Goal: Task Accomplishment & Management: Use online tool/utility

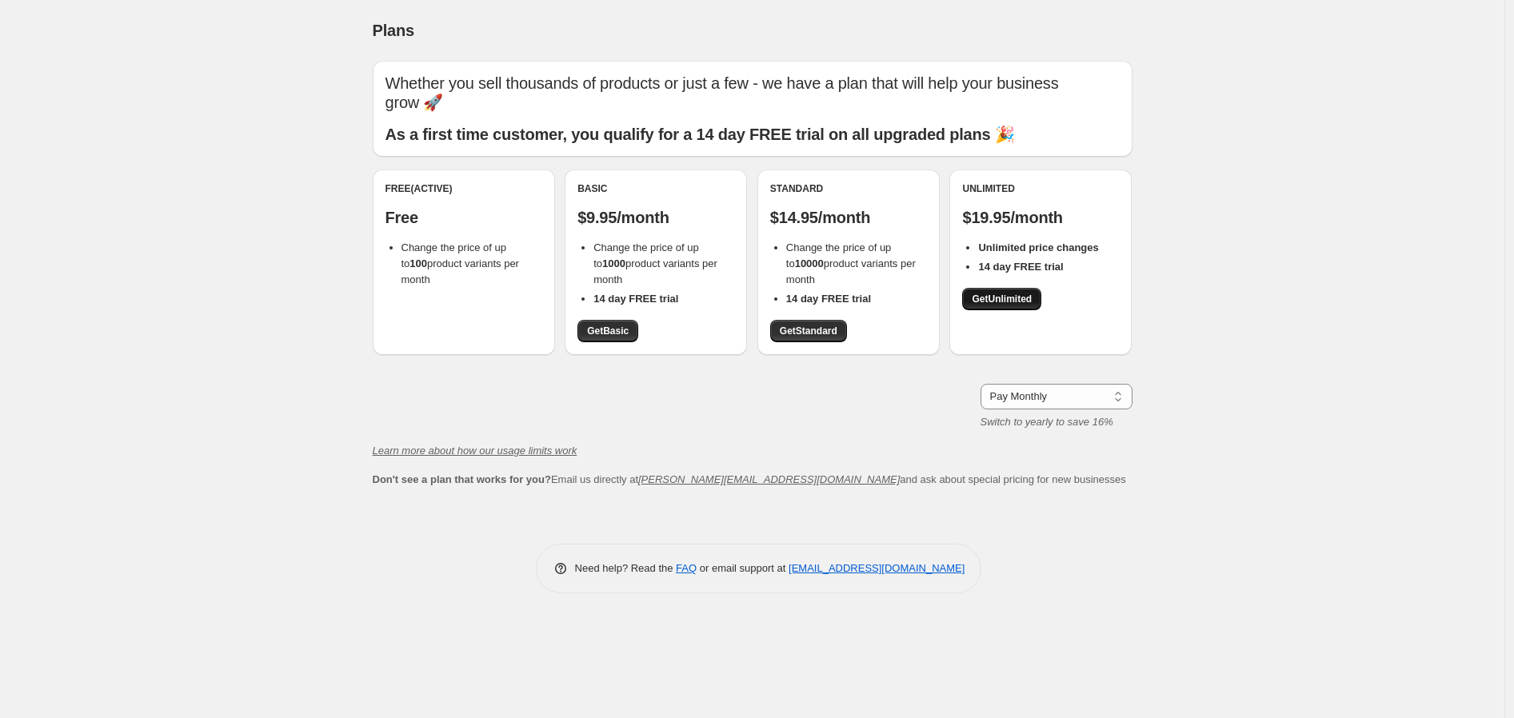
click at [993, 298] on span "Get Unlimited" at bounding box center [1002, 299] width 60 height 13
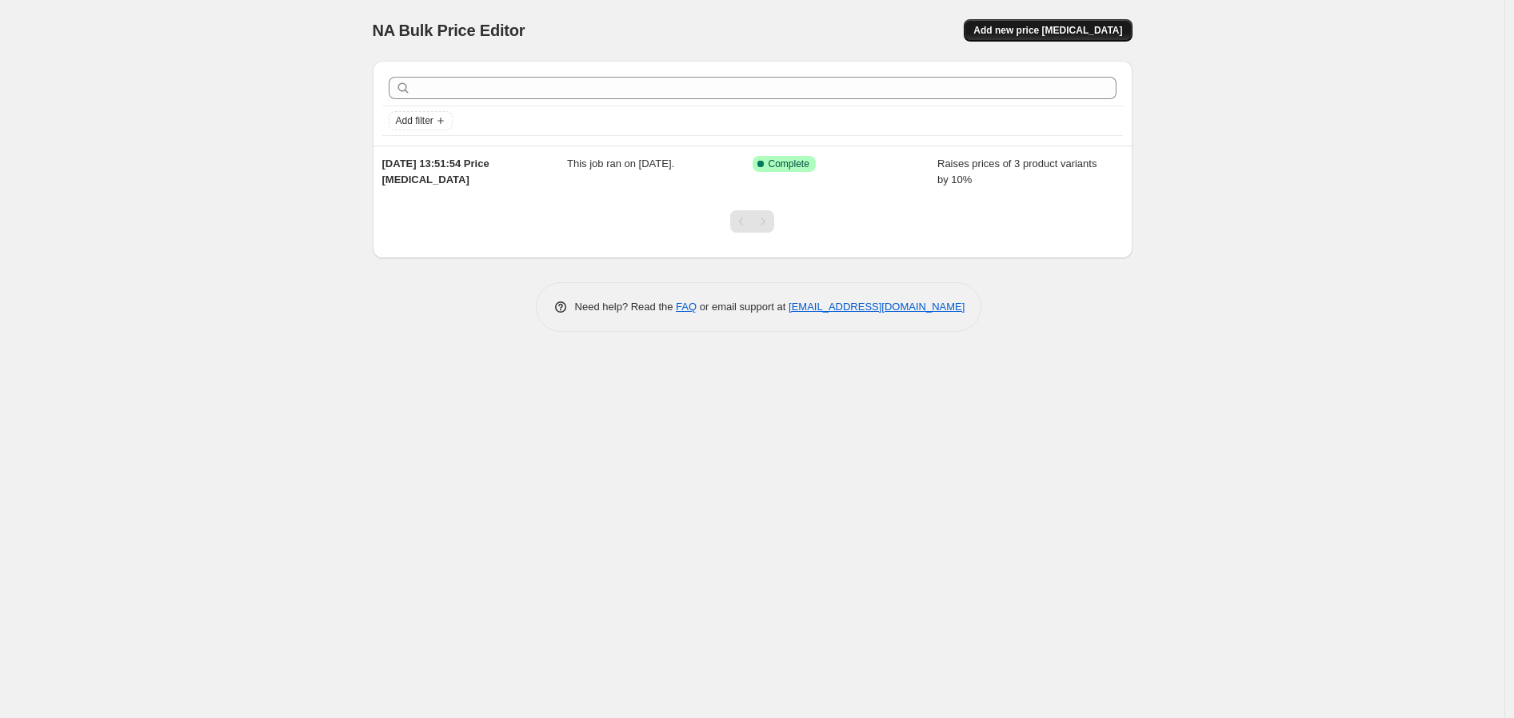
click at [1074, 30] on span "Add new price [MEDICAL_DATA]" at bounding box center [1047, 30] width 149 height 13
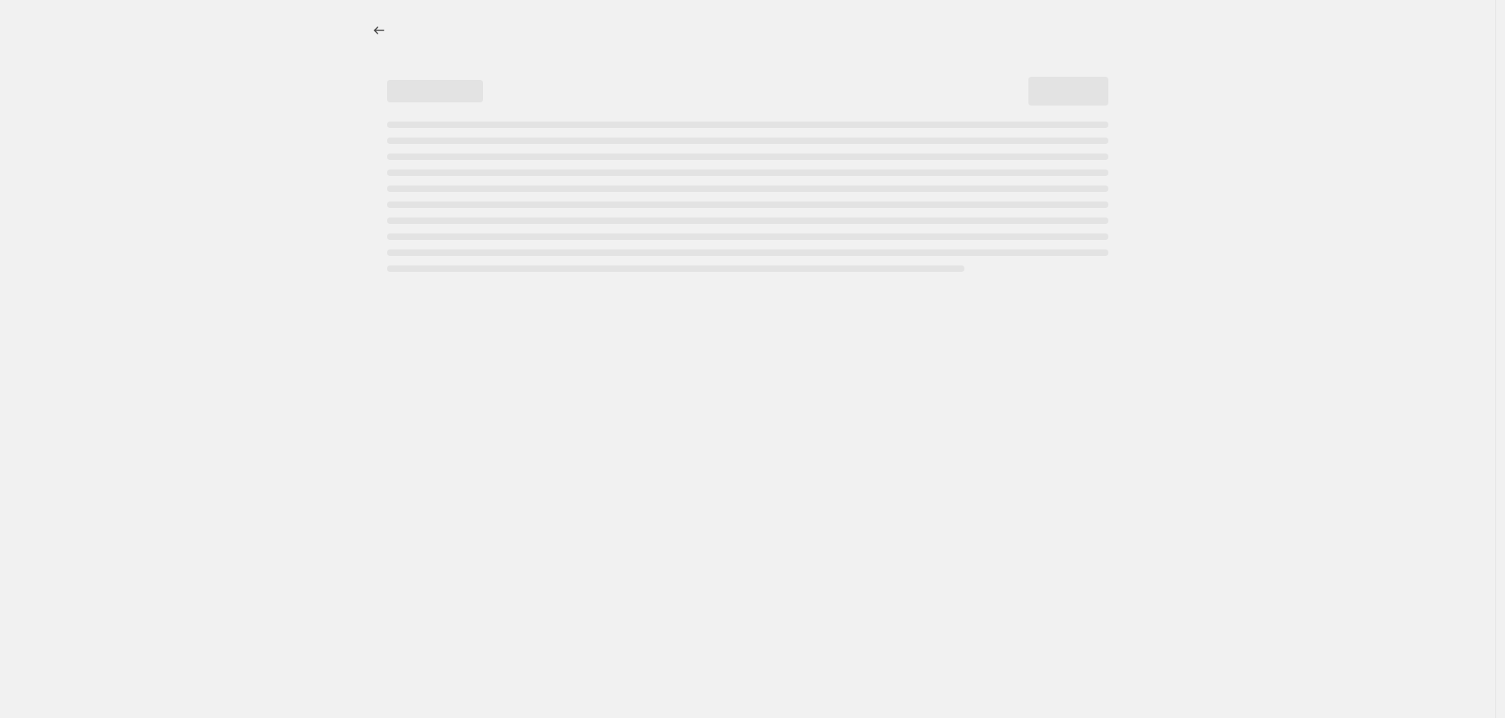
select select "percentage"
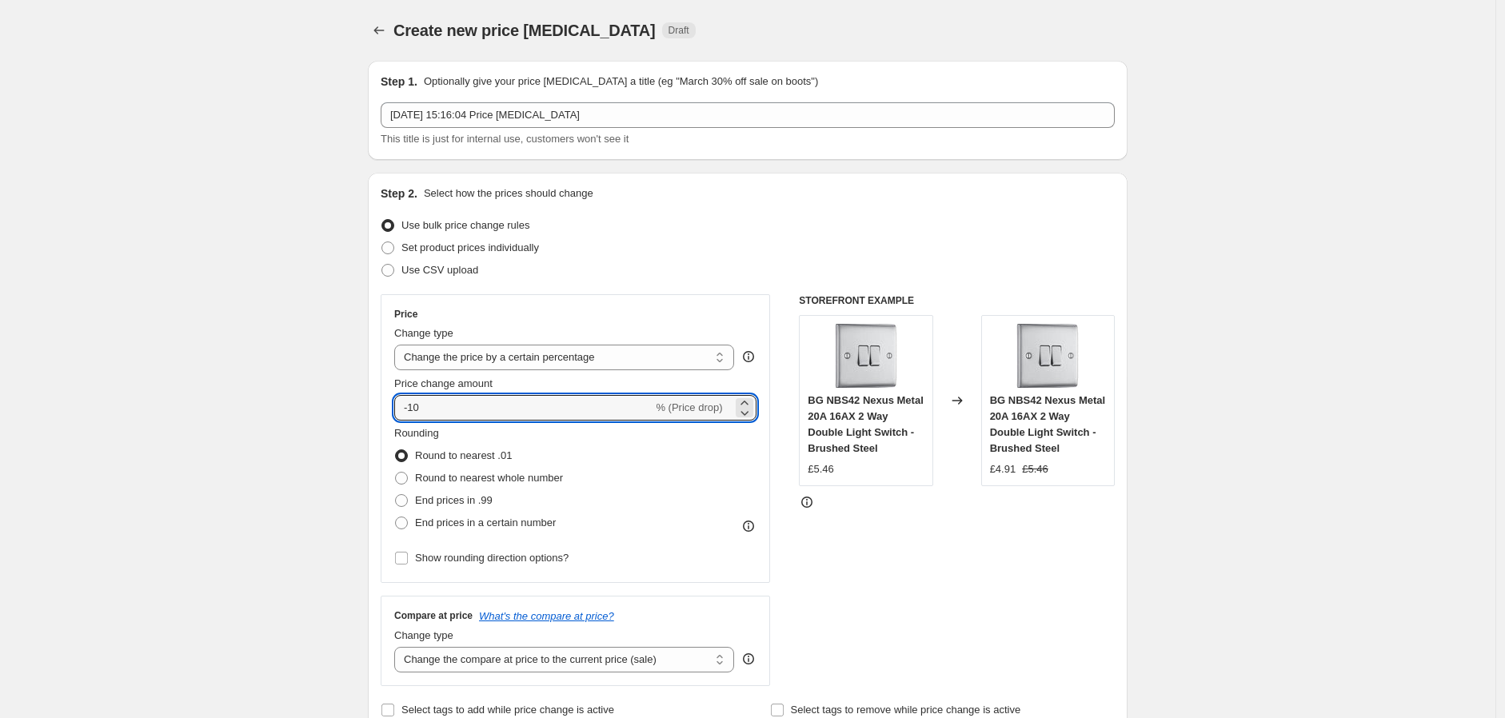
drag, startPoint x: 488, startPoint y: 410, endPoint x: 364, endPoint y: 413, distance: 124.0
type input "12"
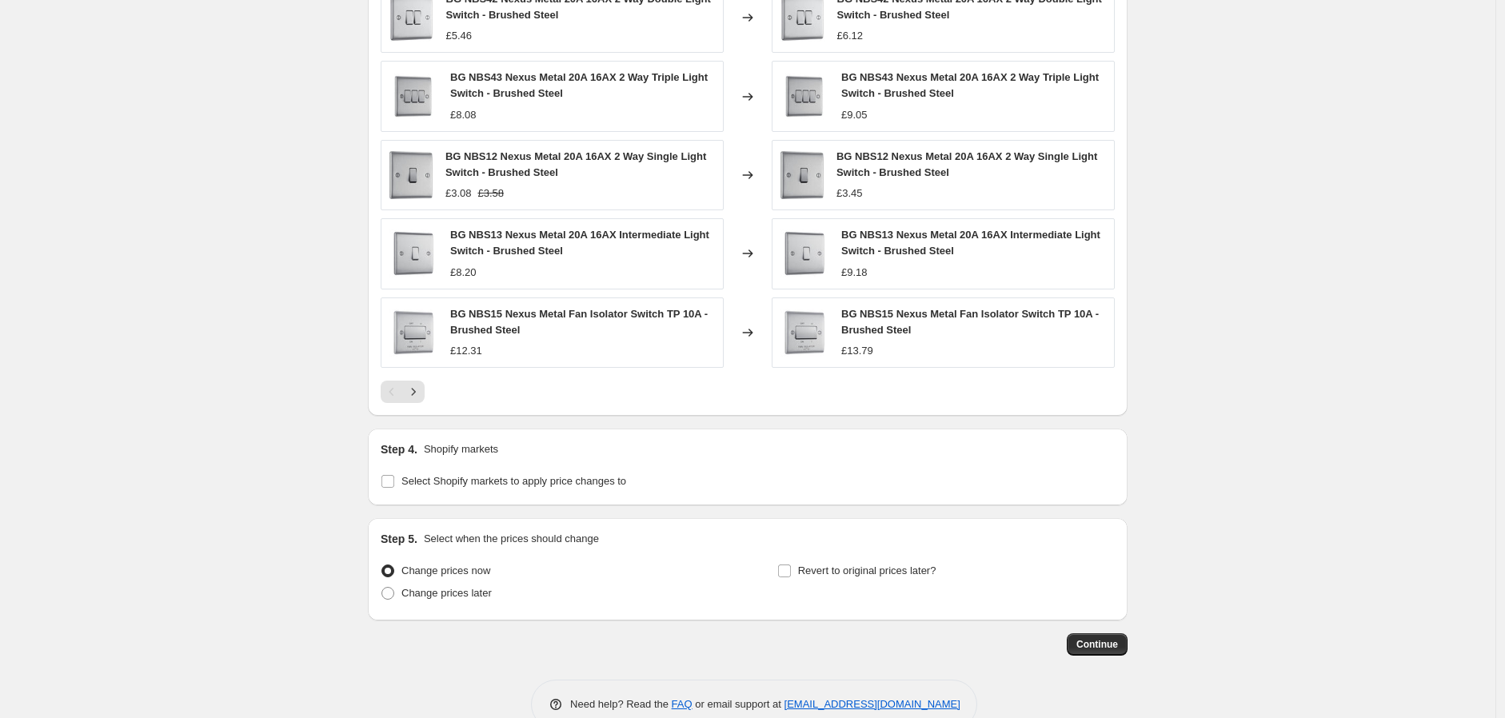
scroll to position [977, 0]
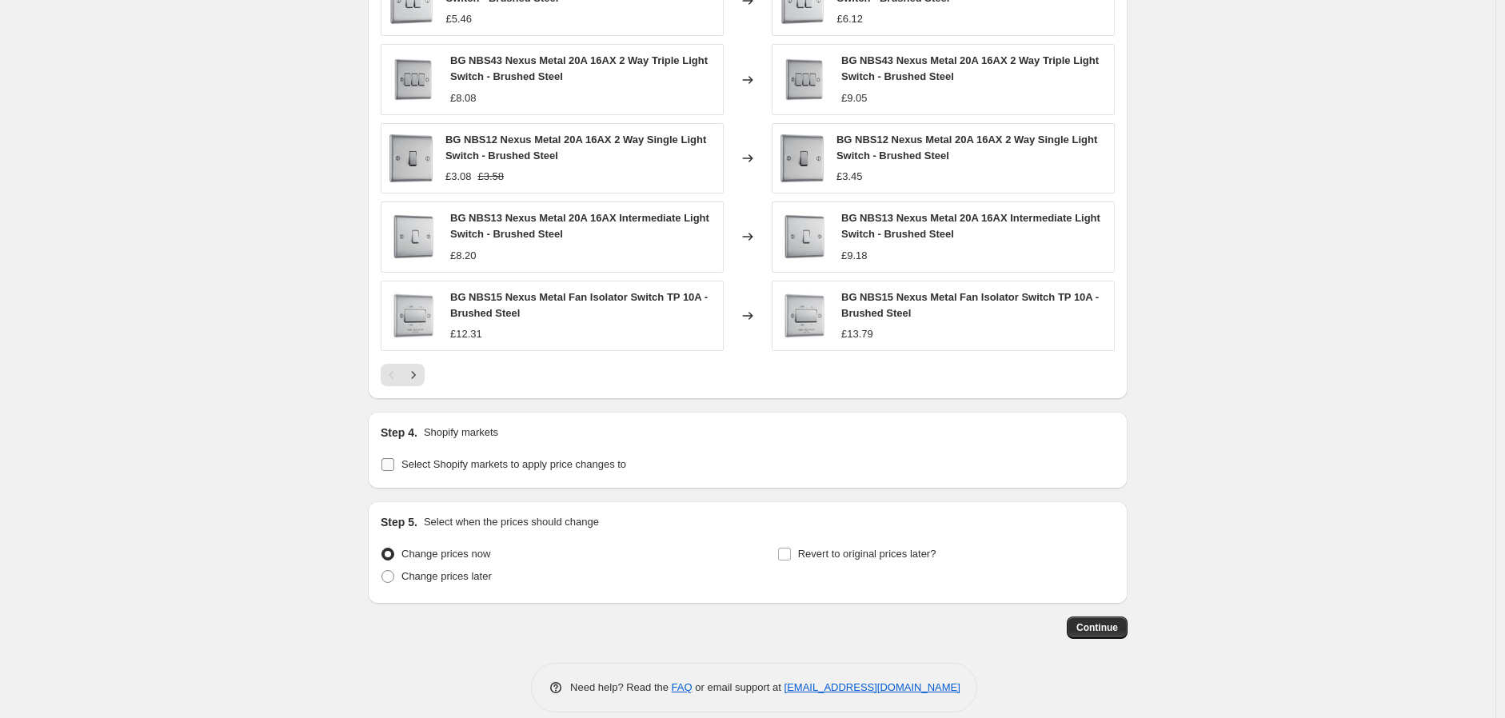
click at [392, 470] on input "Select Shopify markets to apply price changes to" at bounding box center [388, 464] width 13 height 13
checkbox input "true"
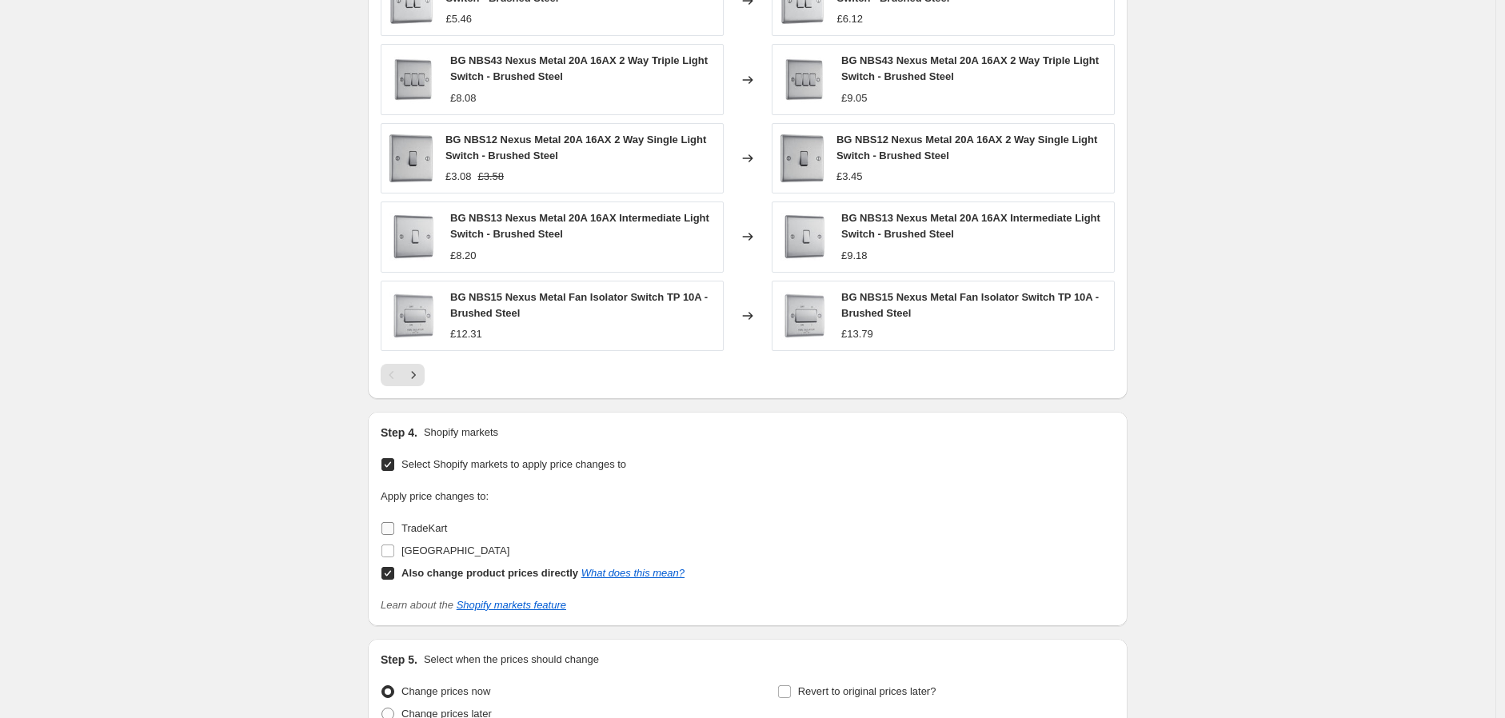
click at [393, 527] on input "TradeKart" at bounding box center [388, 528] width 13 height 13
checkbox input "true"
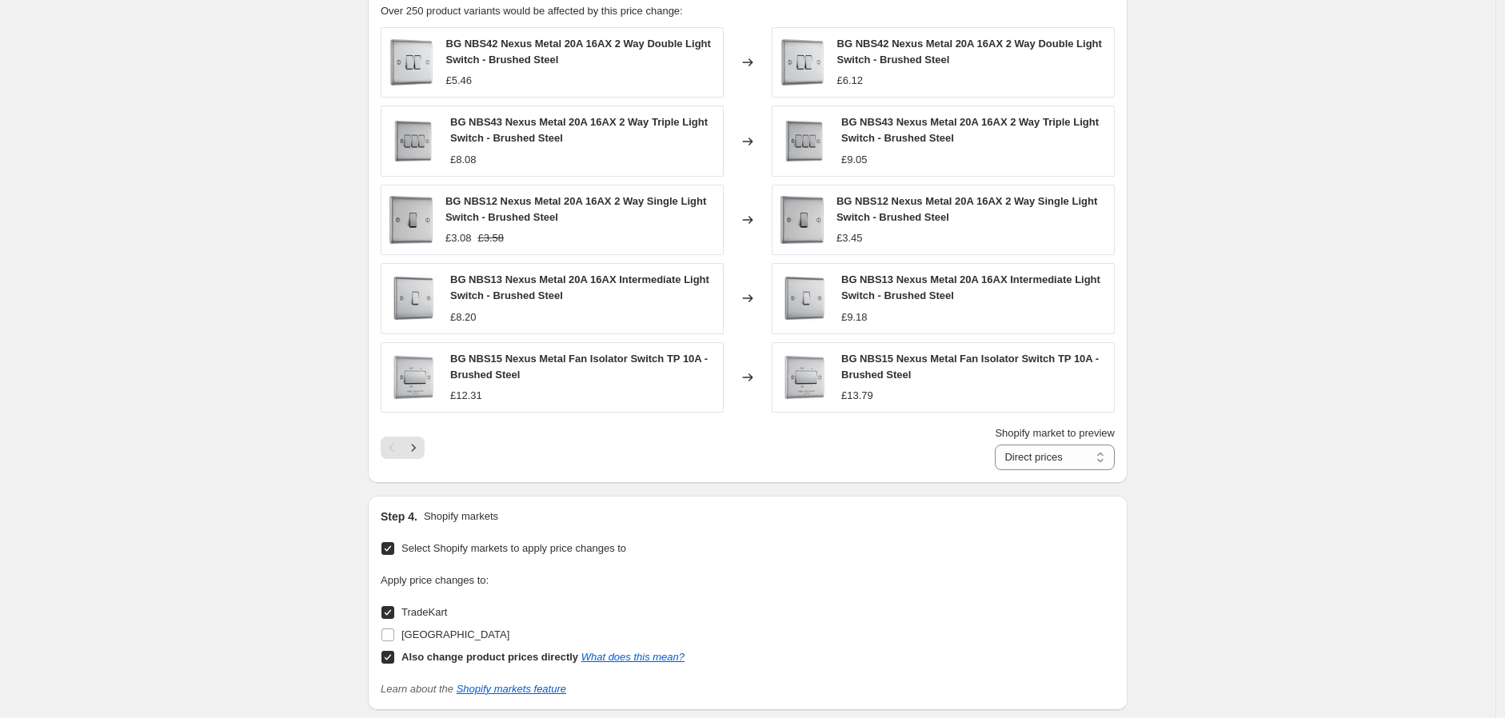
scroll to position [1157, 0]
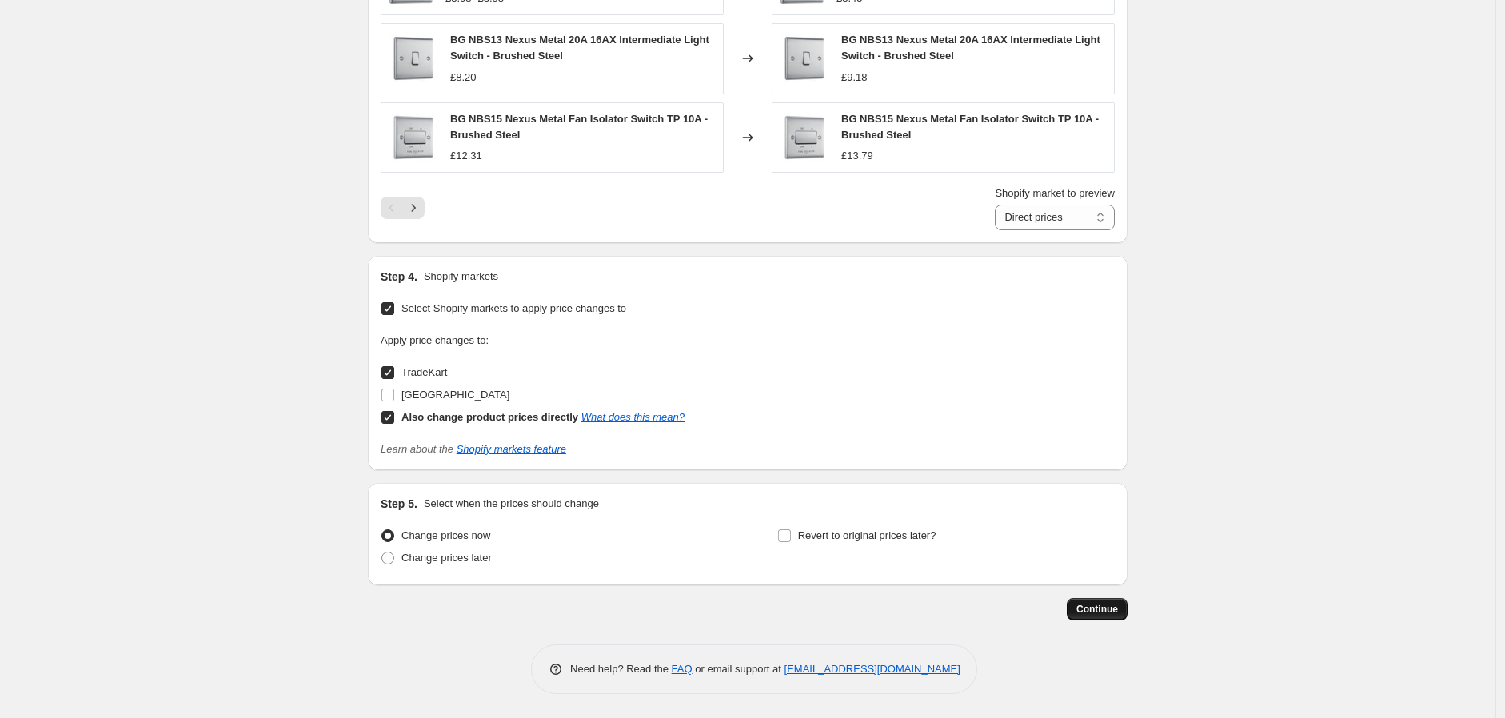
click at [1101, 611] on span "Continue" at bounding box center [1098, 609] width 42 height 13
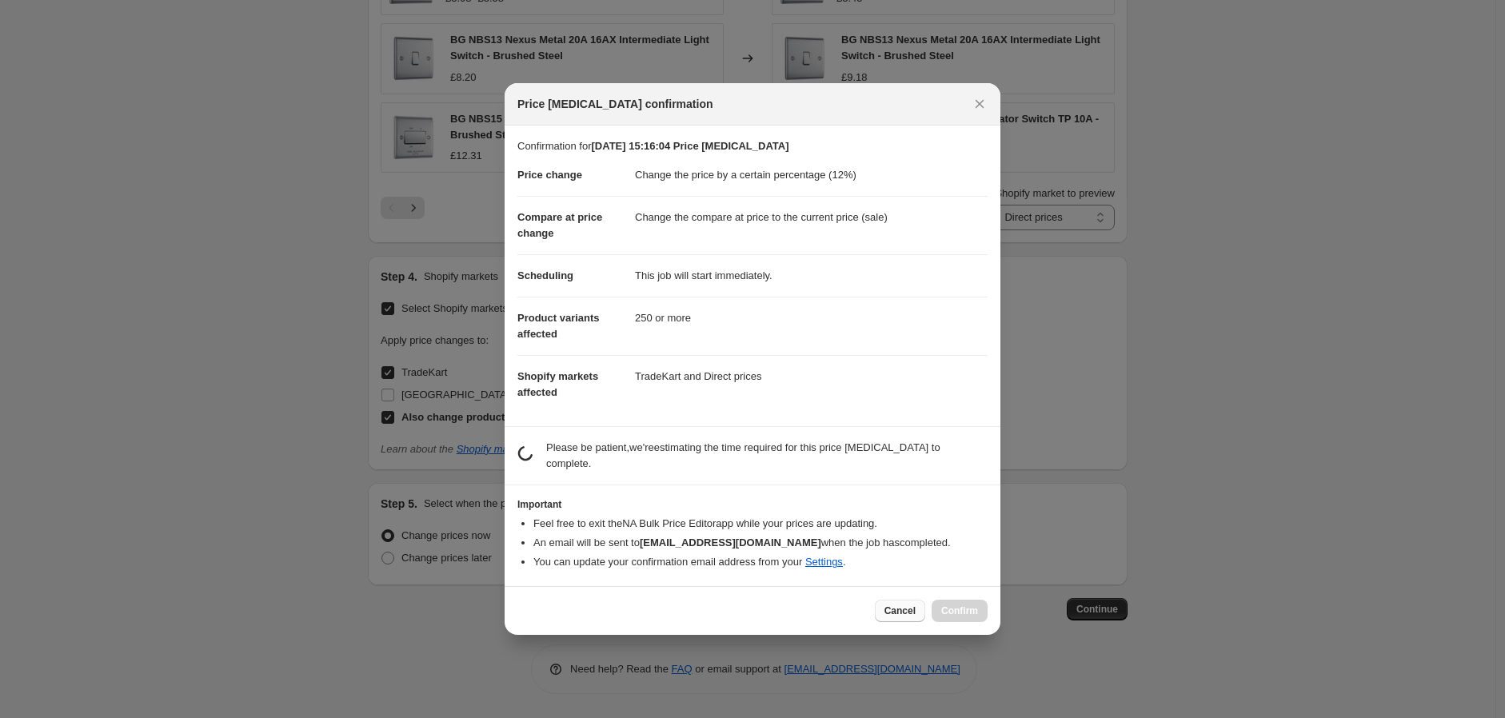
click at [910, 609] on span "Cancel" at bounding box center [900, 611] width 31 height 13
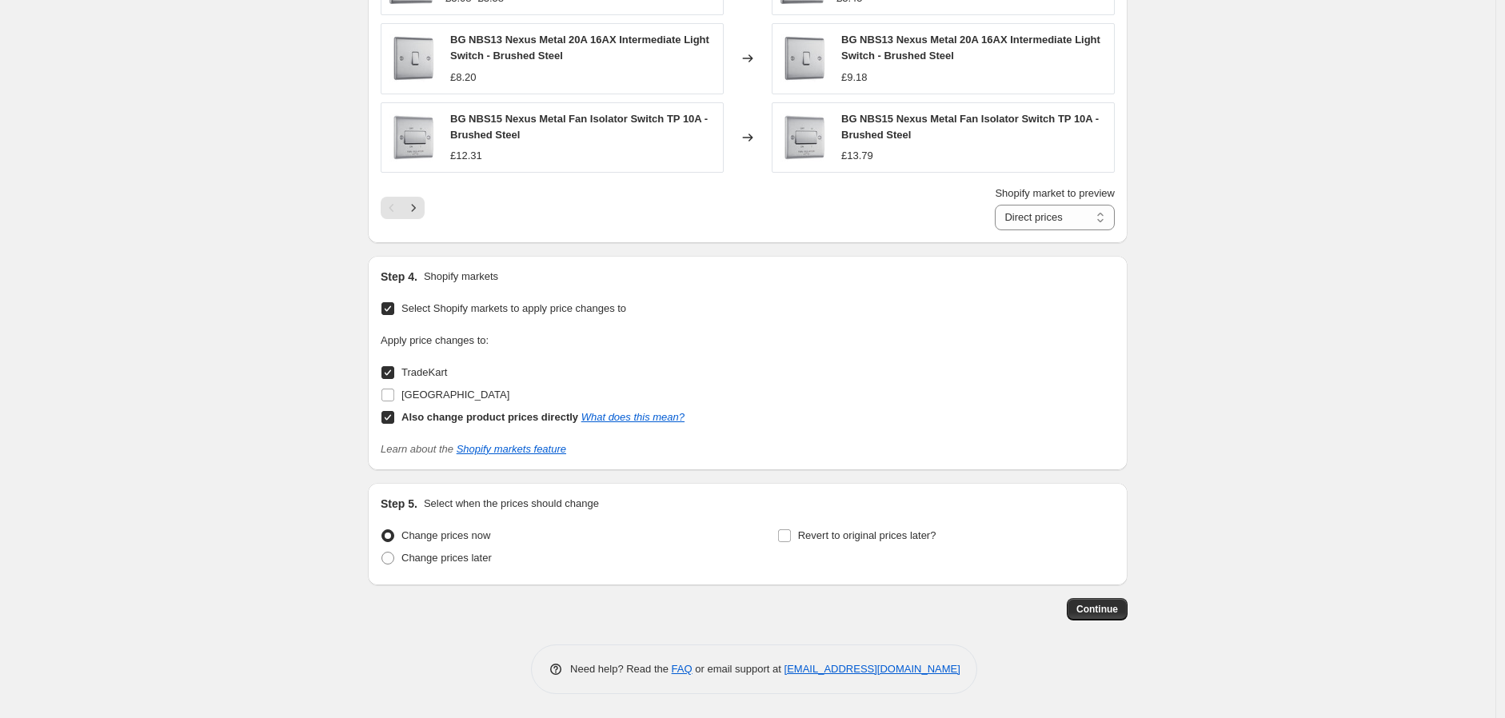
click at [390, 420] on input "Also change product prices directly What does this mean?" at bounding box center [388, 417] width 13 height 13
checkbox input "false"
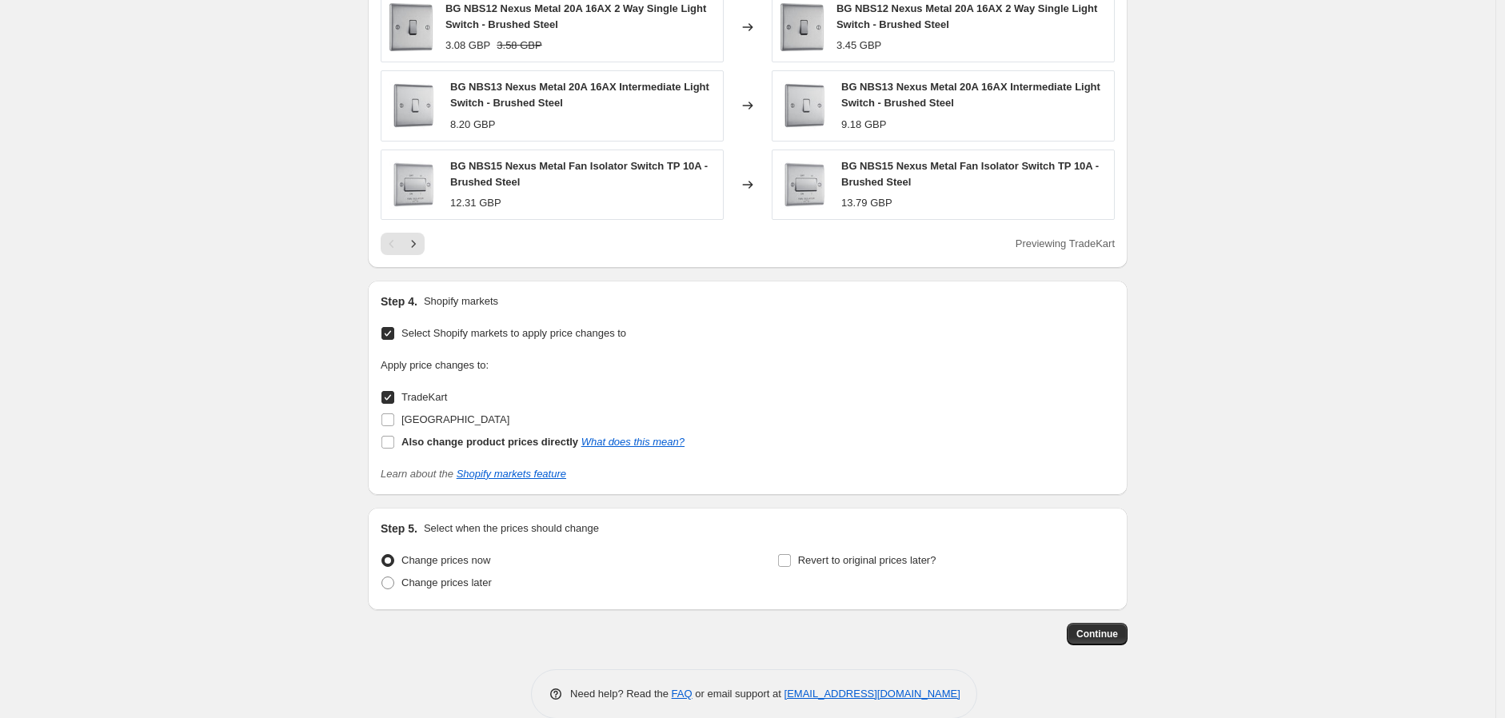
scroll to position [1134, 0]
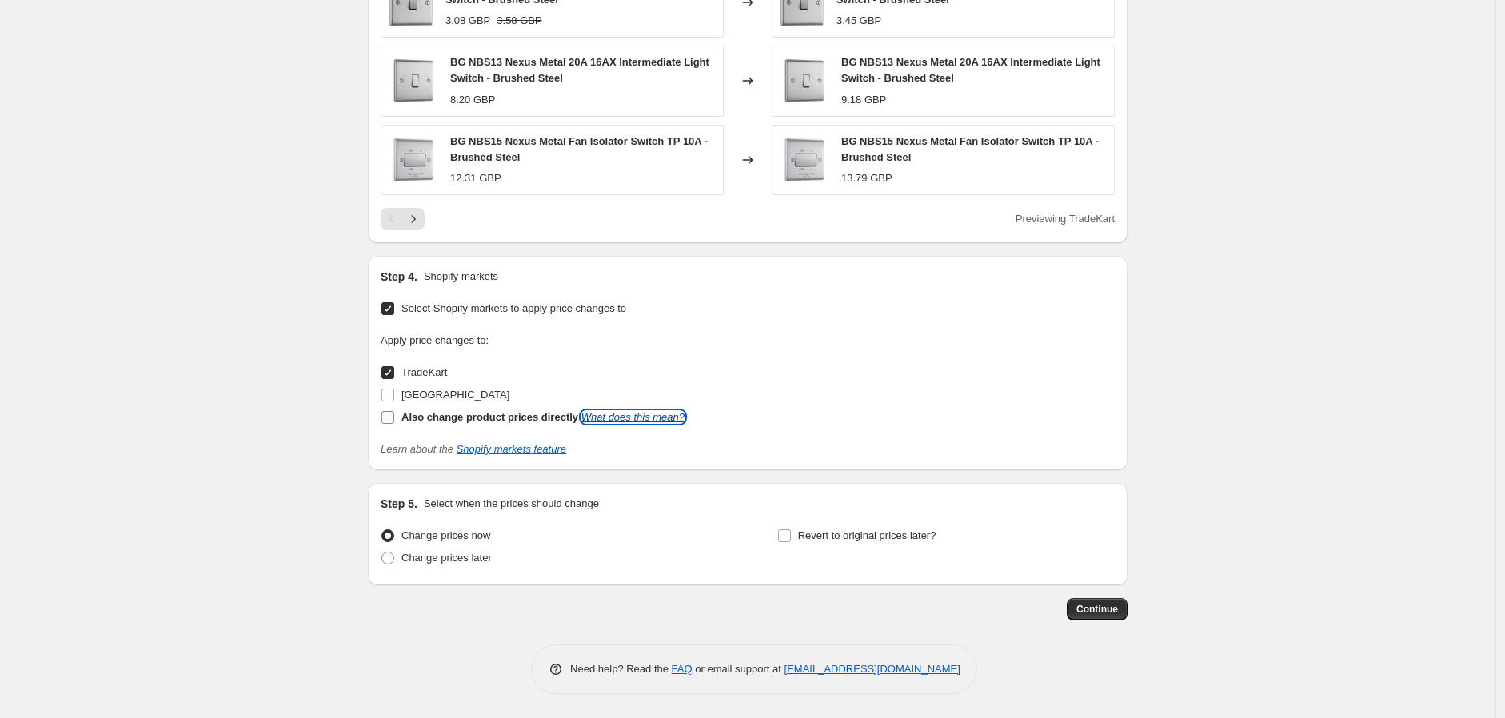
click at [644, 419] on link "What does this mean?" at bounding box center [632, 417] width 103 height 12
click at [1097, 608] on span "Continue" at bounding box center [1098, 609] width 42 height 13
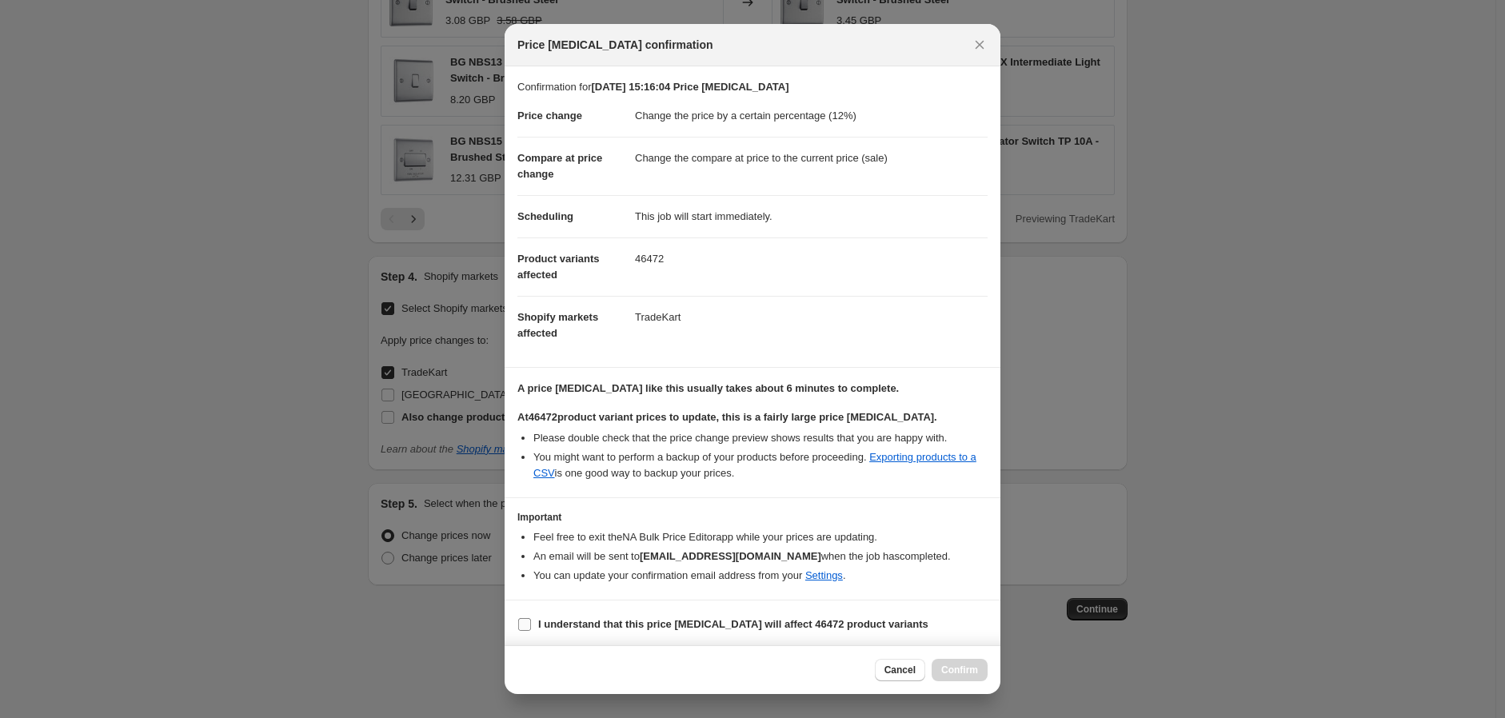
click at [525, 625] on input "I understand that this price change job will affect 46472 product variants" at bounding box center [524, 624] width 13 height 13
checkbox input "true"
click at [960, 456] on link "Exporting products to a CSV" at bounding box center [754, 463] width 443 height 28
click at [961, 674] on span "Confirm" at bounding box center [959, 670] width 37 height 13
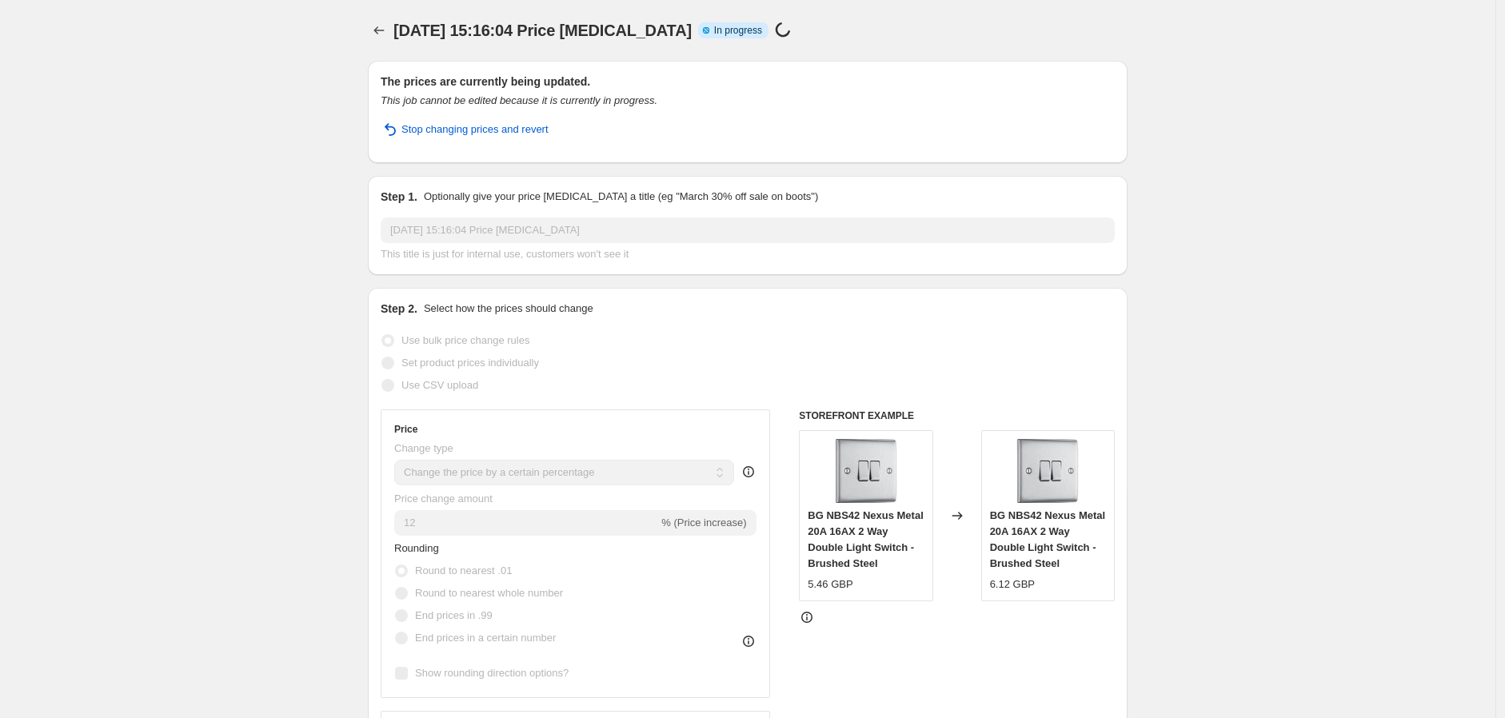
drag, startPoint x: 685, startPoint y: 29, endPoint x: 397, endPoint y: 35, distance: 288.8
click at [397, 35] on span "[DATE] 15:16:04 Price [MEDICAL_DATA]" at bounding box center [543, 31] width 298 height 18
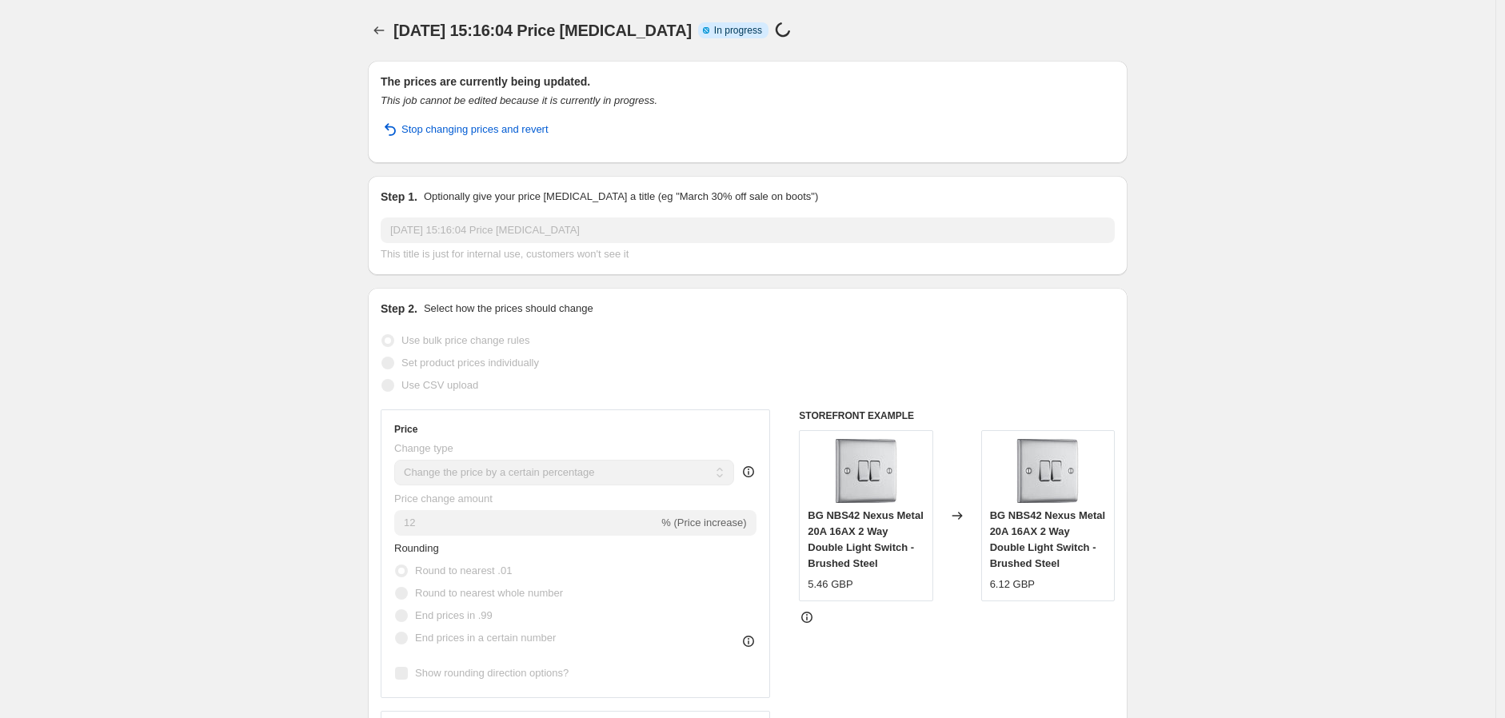
copy span "[DATE] 15:16:04 Price [MEDICAL_DATA]"
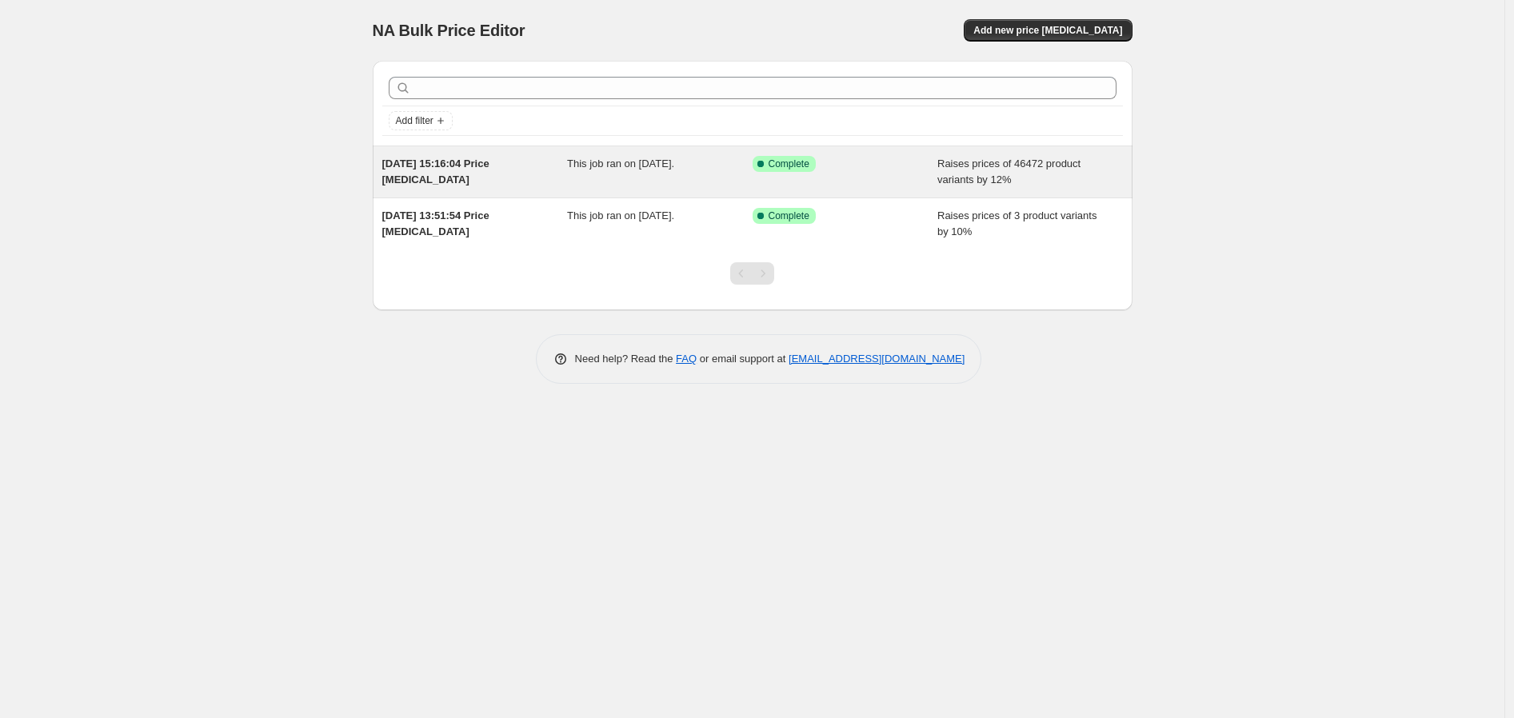
click at [997, 165] on span "Raises prices of 46472 product variants by 12%" at bounding box center [1008, 172] width 143 height 28
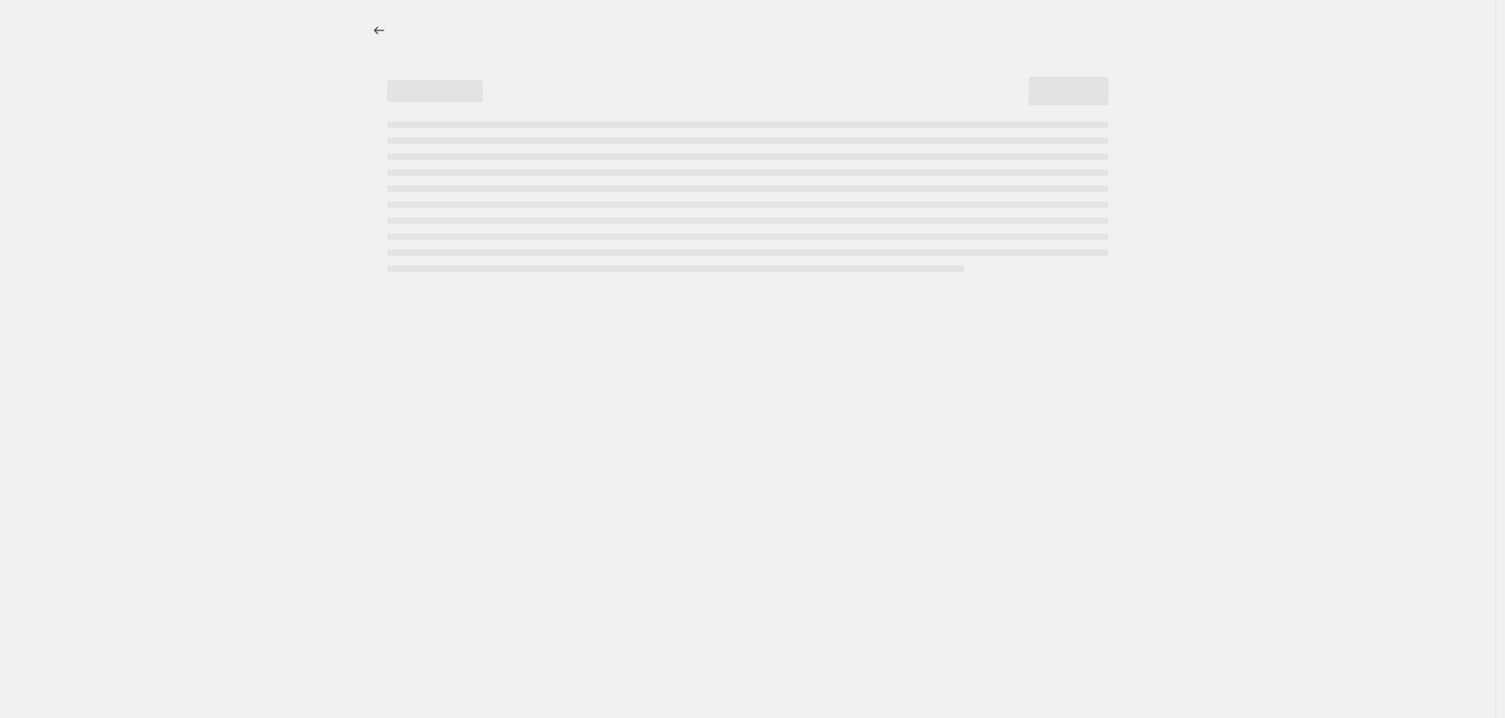
select select "percentage"
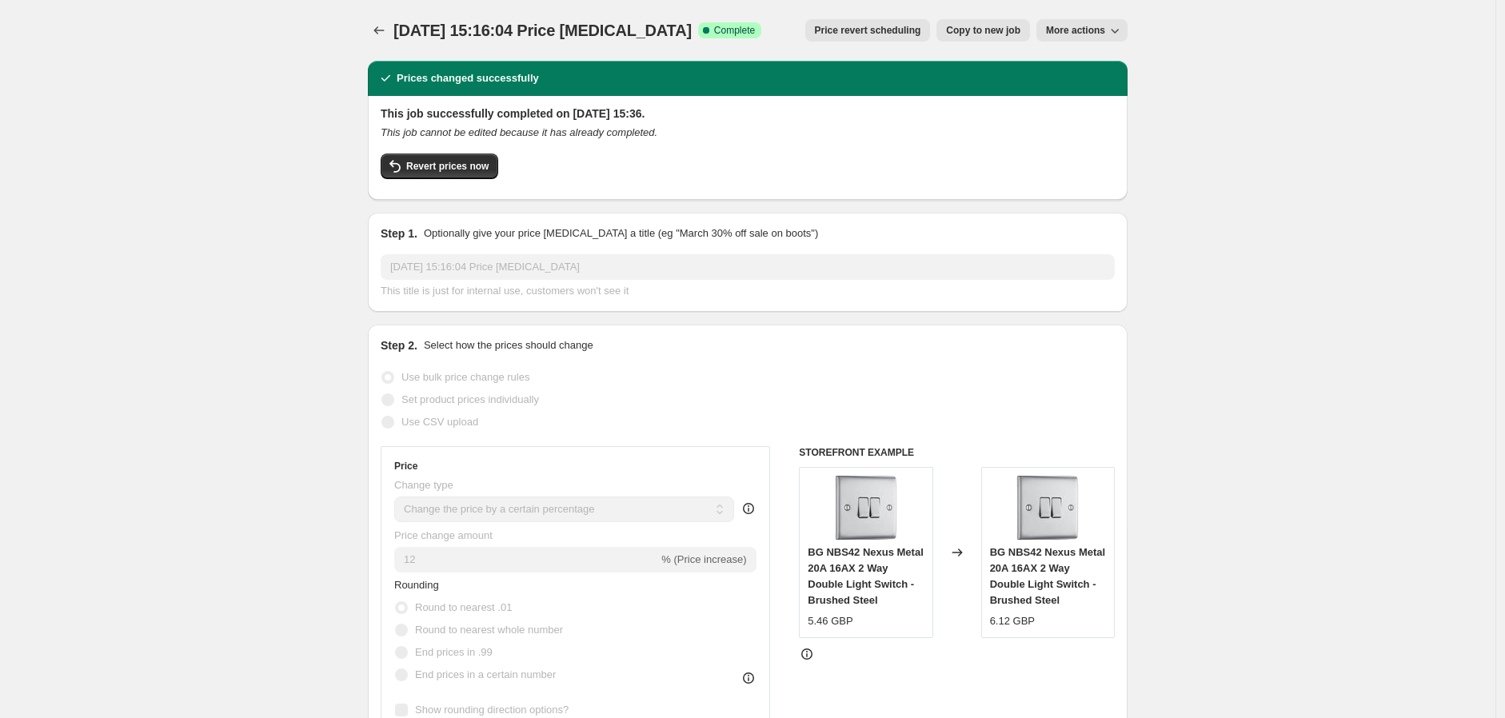
click at [526, 32] on span "[DATE] 15:16:04 Price [MEDICAL_DATA]" at bounding box center [543, 31] width 298 height 18
drag, startPoint x: 528, startPoint y: 28, endPoint x: 669, endPoint y: 98, distance: 158.1
click at [709, 106] on h2 "This job successfully completed on [DATE] 15:36." at bounding box center [748, 114] width 734 height 16
drag, startPoint x: 709, startPoint y: 115, endPoint x: 382, endPoint y: 106, distance: 327.3
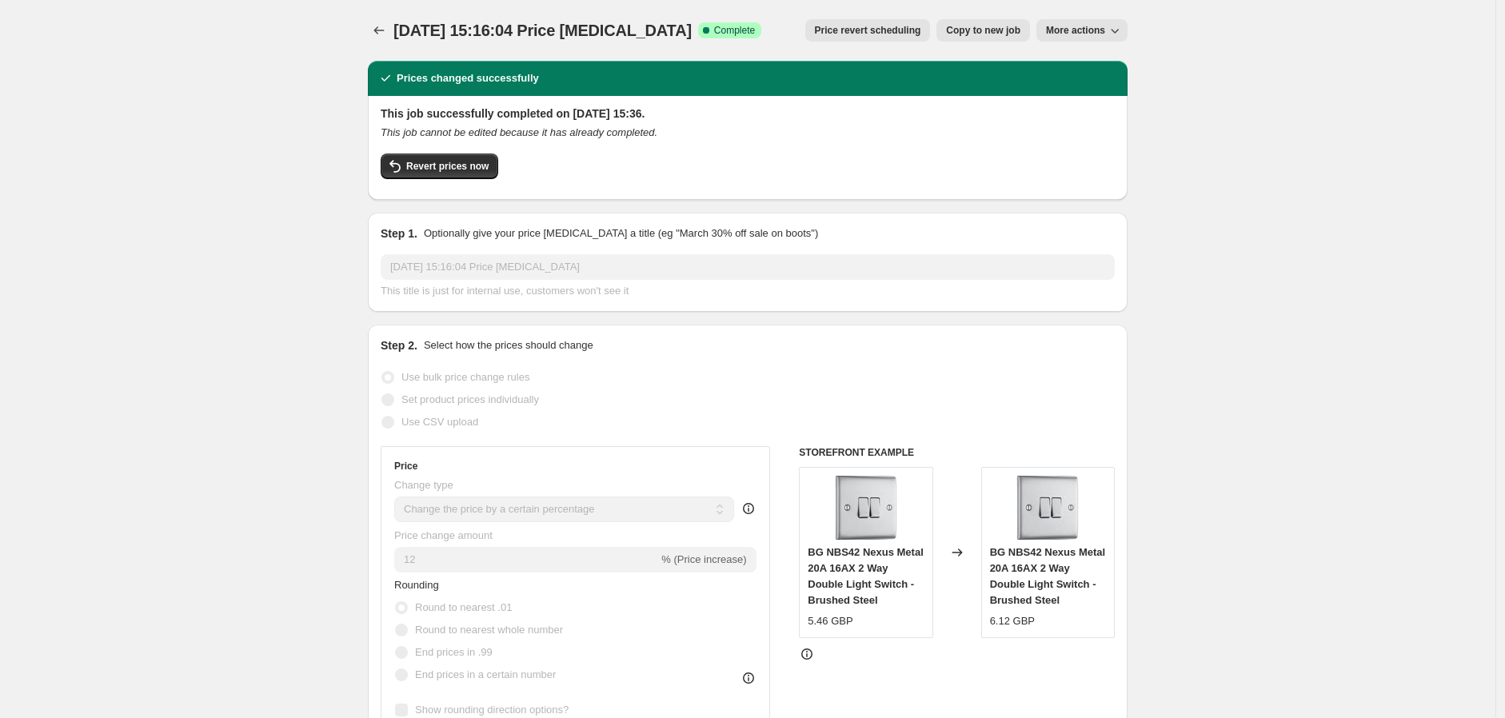
click at [382, 106] on div "This job successfully completed on 20 August 2025 at 15:36. This job cannot be …" at bounding box center [748, 148] width 760 height 104
copy h2 "This job successfully completed on [DATE] 15:36."
drag, startPoint x: 283, startPoint y: 204, endPoint x: 238, endPoint y: 231, distance: 53.1
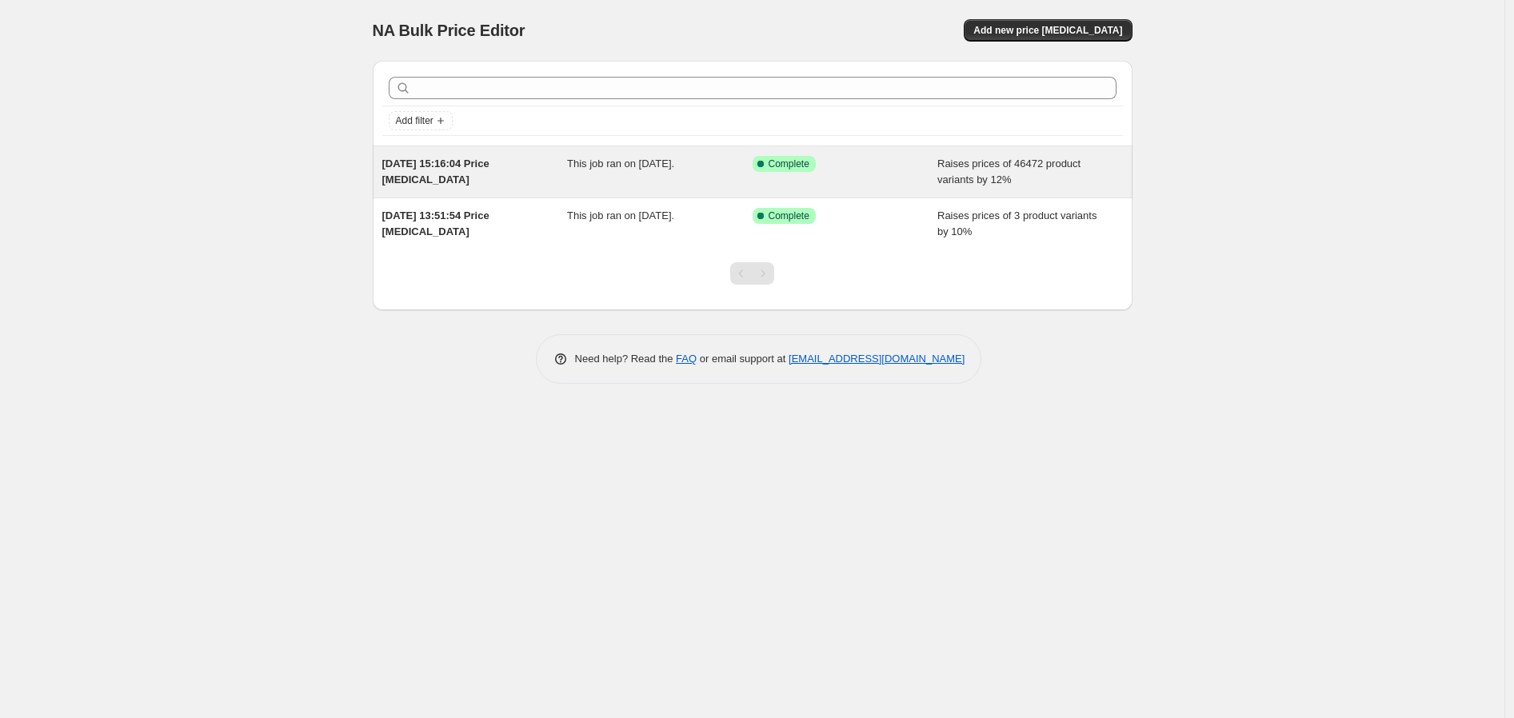
click at [1025, 178] on div "Raises prices of 46472 product variants by 12%" at bounding box center [1030, 172] width 186 height 32
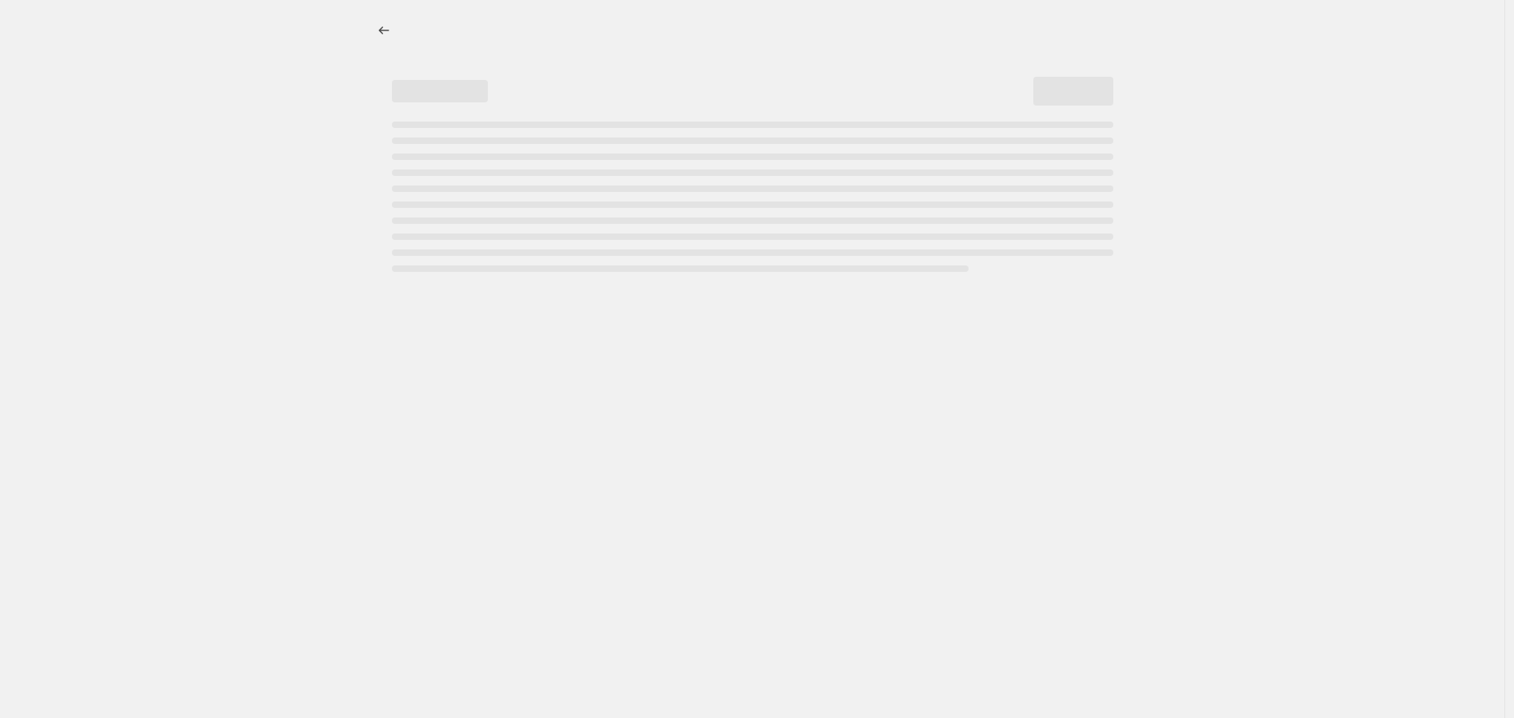
select select "percentage"
